Goal: Communication & Community: Answer question/provide support

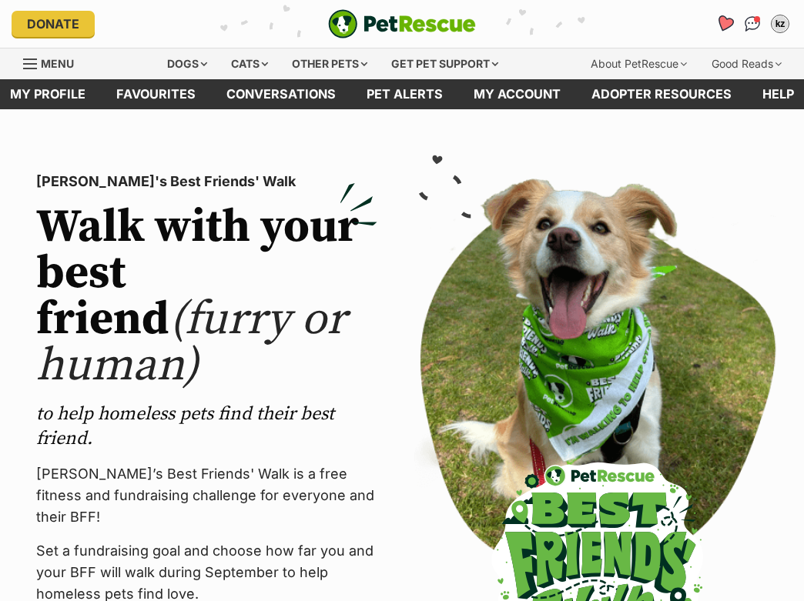
click at [729, 15] on link "Favourites" at bounding box center [724, 24] width 32 height 32
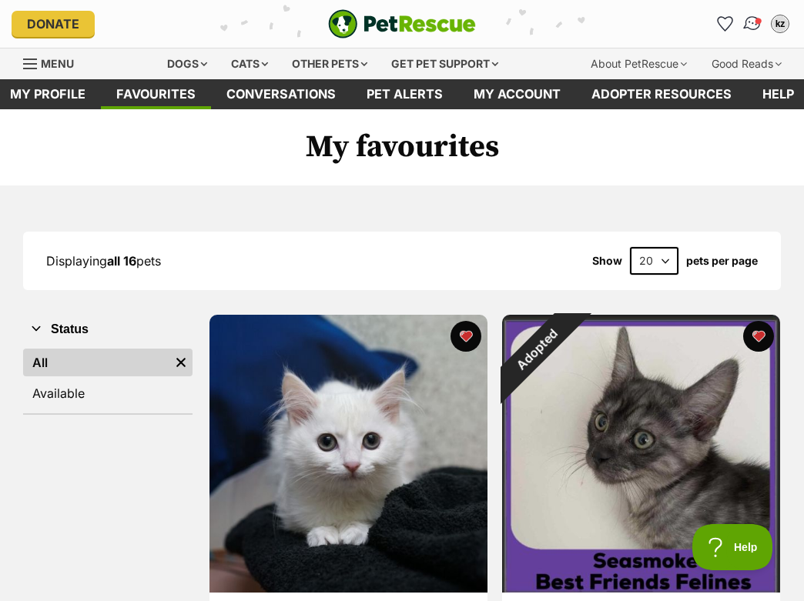
click at [744, 25] on img "Conversations" at bounding box center [752, 24] width 21 height 20
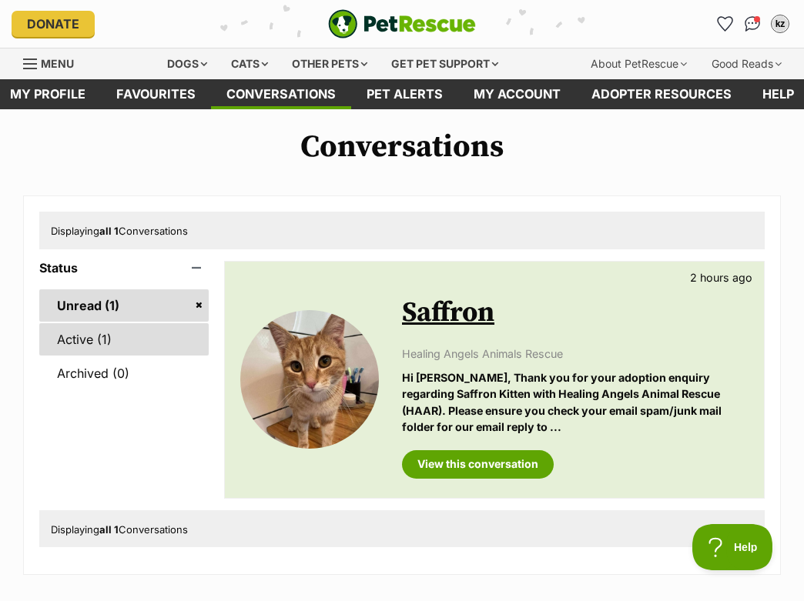
click at [89, 346] on link "Active (1)" at bounding box center [123, 339] width 169 height 32
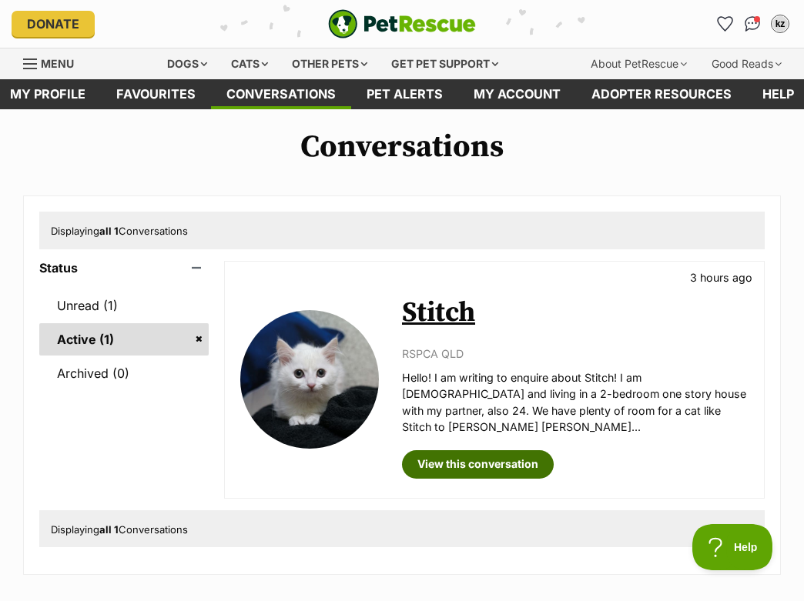
click at [491, 450] on link "View this conversation" at bounding box center [478, 464] width 152 height 28
click at [65, 287] on ul "Unread (1) Active (1) Archived (0)" at bounding box center [123, 332] width 169 height 115
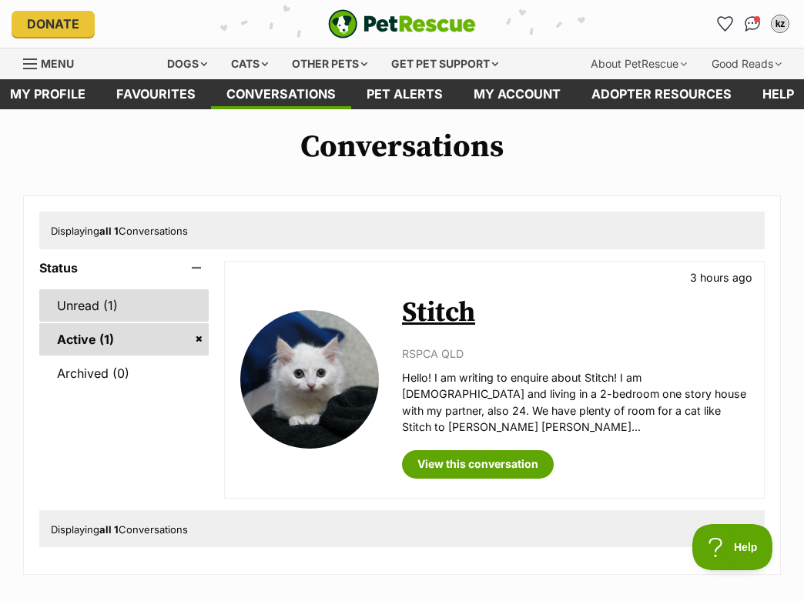
click at [66, 302] on link "Unread (1)" at bounding box center [123, 305] width 169 height 32
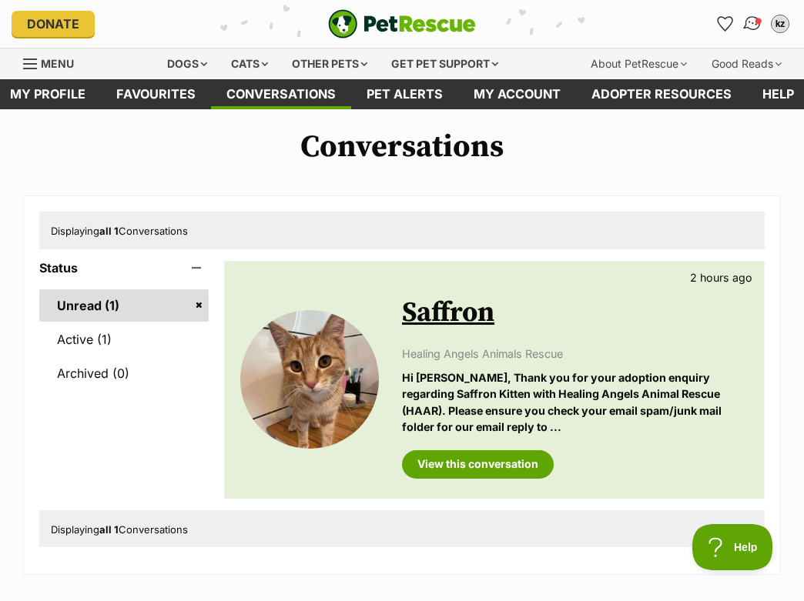
click at [741, 26] on link "Conversations" at bounding box center [752, 24] width 32 height 32
